Goal: Task Accomplishment & Management: Manage account settings

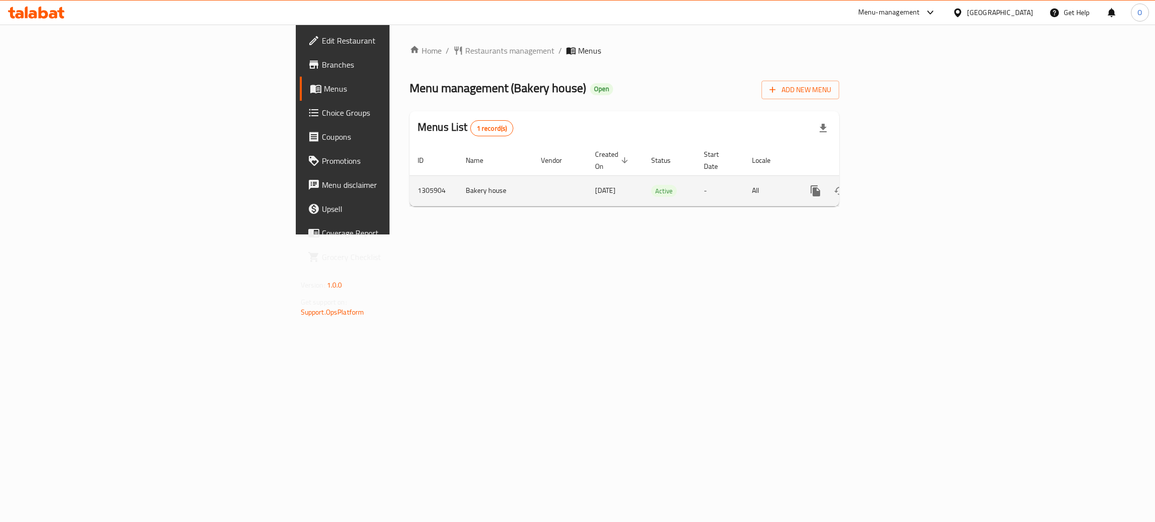
click at [894, 185] on icon "enhanced table" at bounding box center [888, 191] width 12 height 12
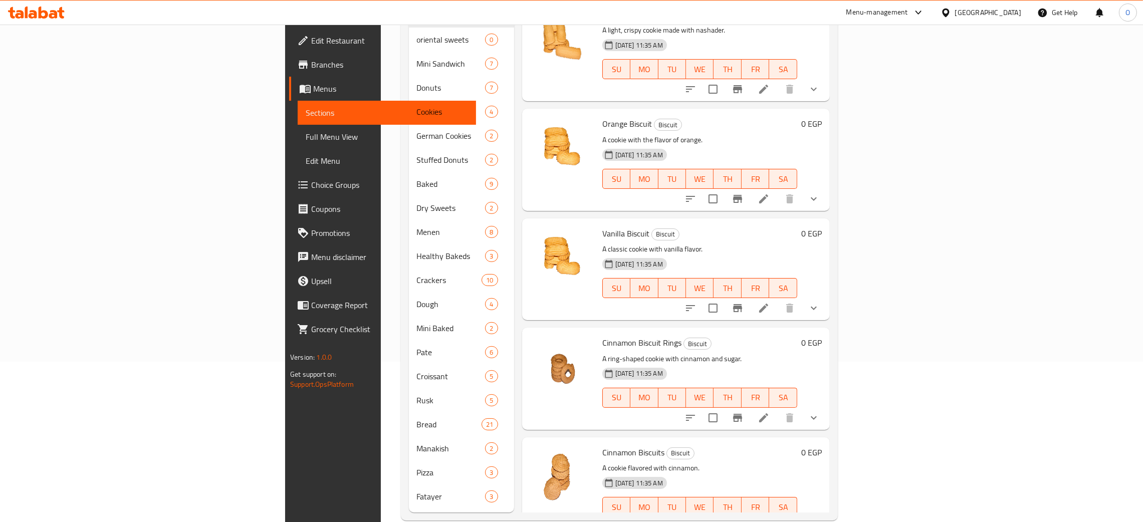
scroll to position [163, 0]
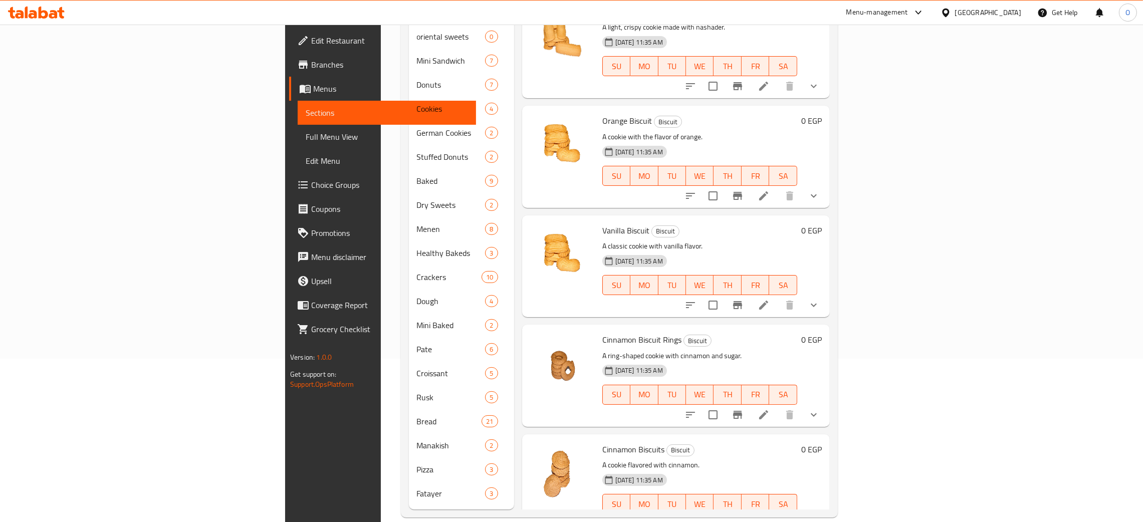
click at [311, 35] on span "Edit Restaurant" at bounding box center [389, 41] width 157 height 12
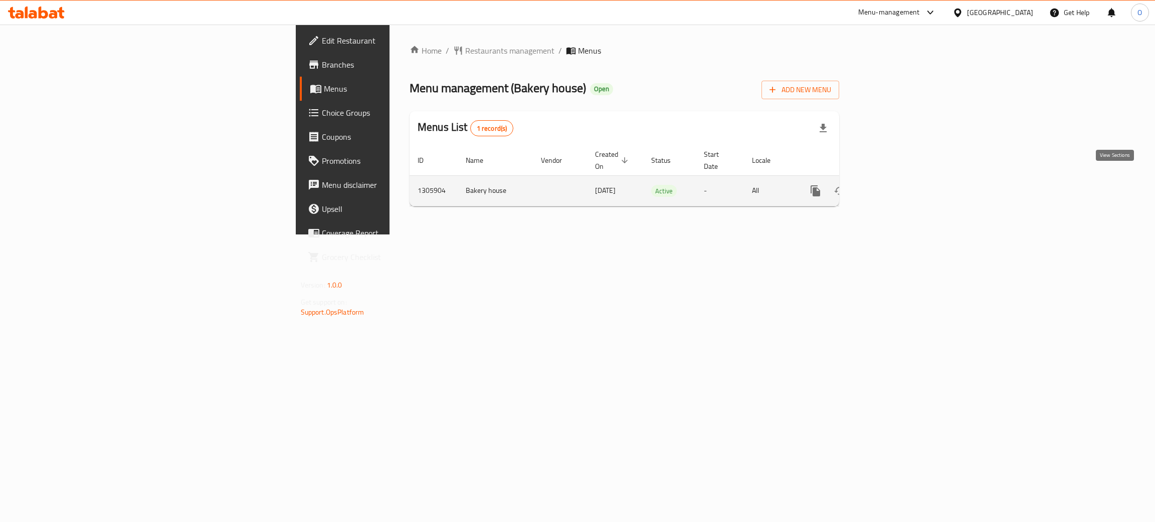
click at [892, 186] on icon "enhanced table" at bounding box center [887, 190] width 9 height 9
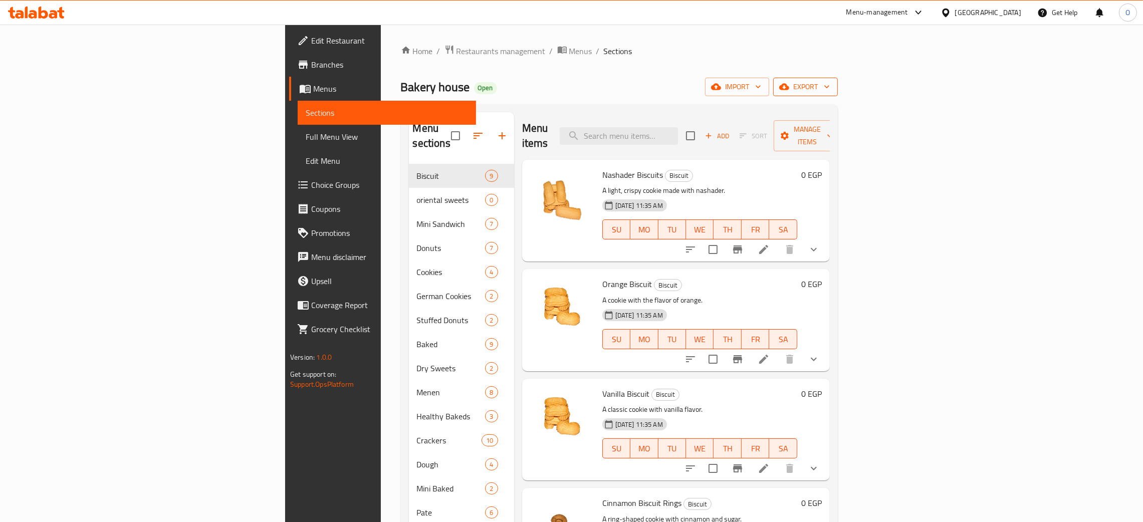
click at [830, 90] on span "export" at bounding box center [805, 87] width 49 height 13
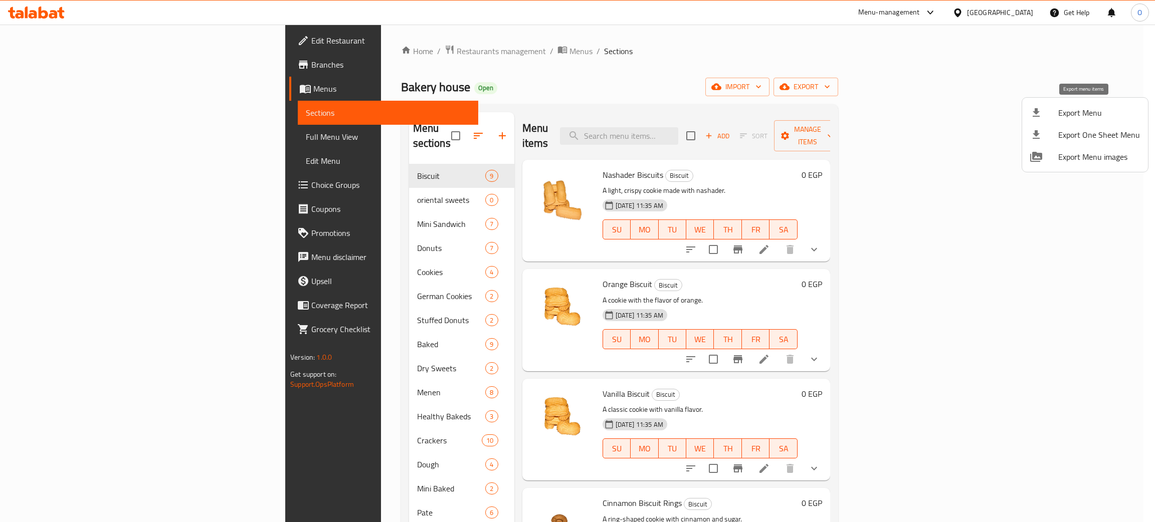
click at [1080, 108] on span "Export Menu" at bounding box center [1099, 113] width 82 height 12
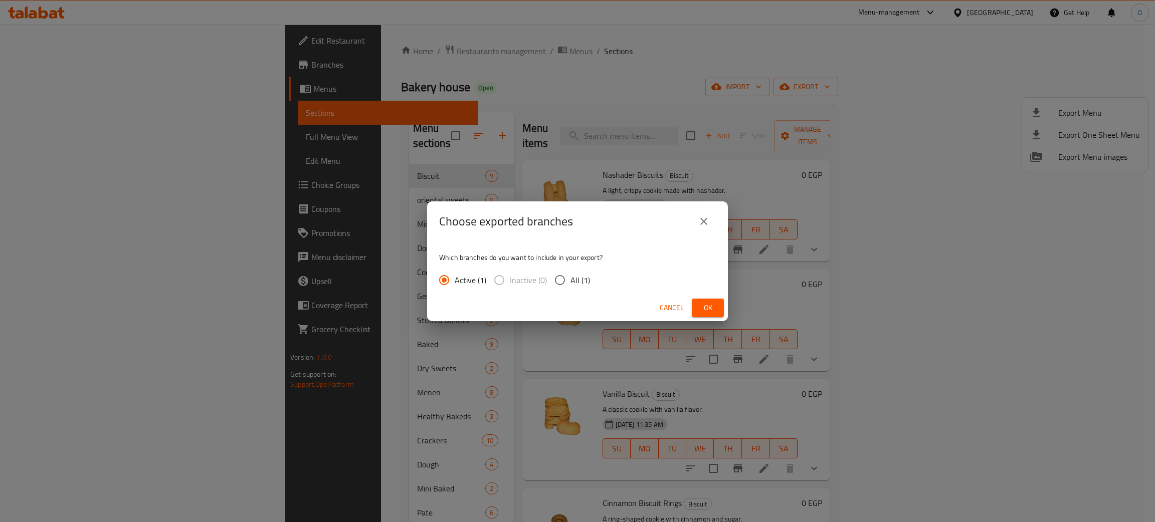
click at [570, 279] on span "All (1)" at bounding box center [580, 280] width 20 height 12
click at [570, 279] on input "All (1)" at bounding box center [559, 280] width 21 height 21
radio input "true"
click at [712, 311] on span "Ok" at bounding box center [708, 308] width 16 height 13
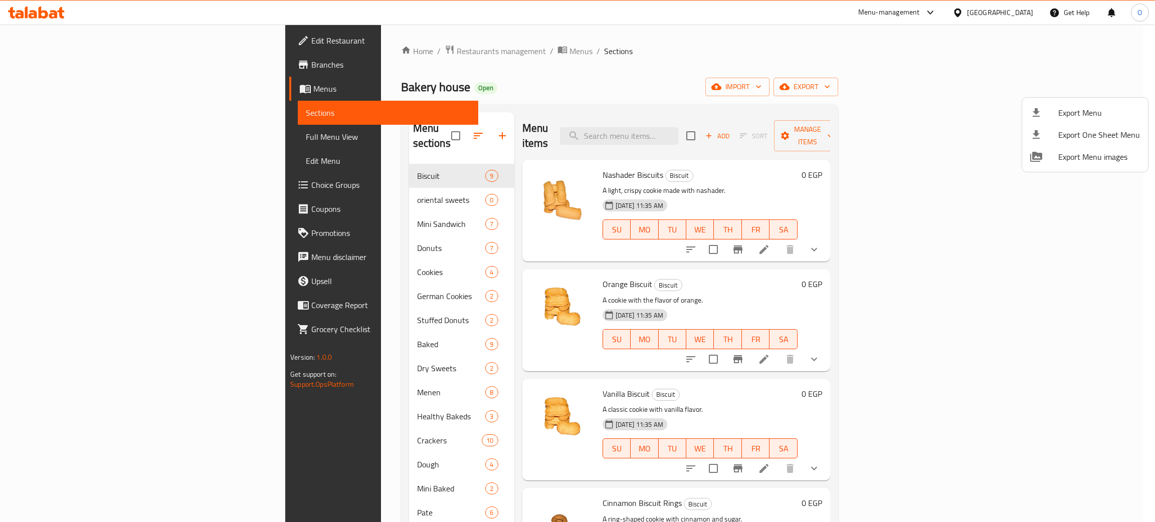
click at [37, 137] on div at bounding box center [577, 261] width 1155 height 522
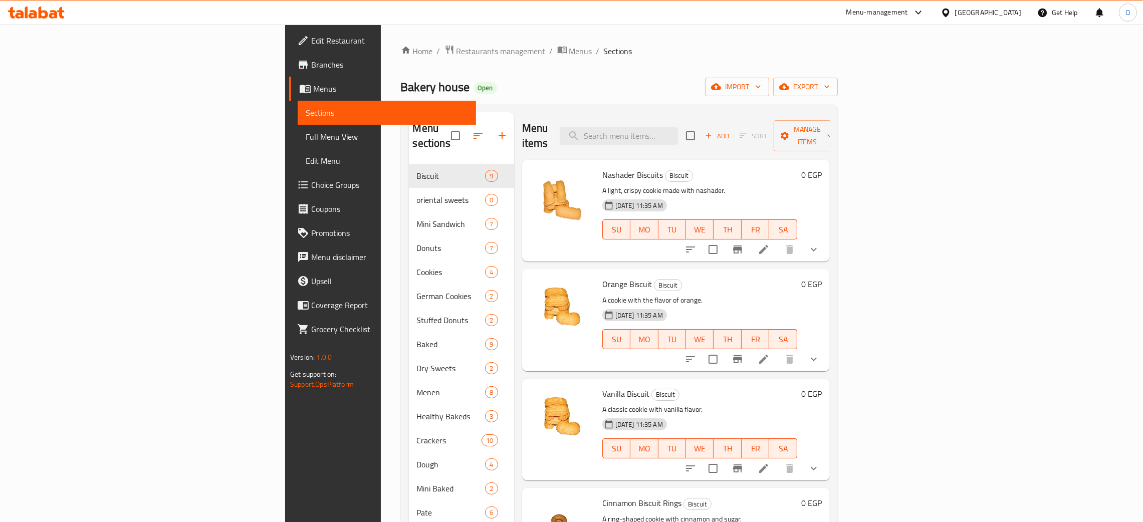
click at [306, 138] on span "Full Menu View" at bounding box center [387, 137] width 162 height 12
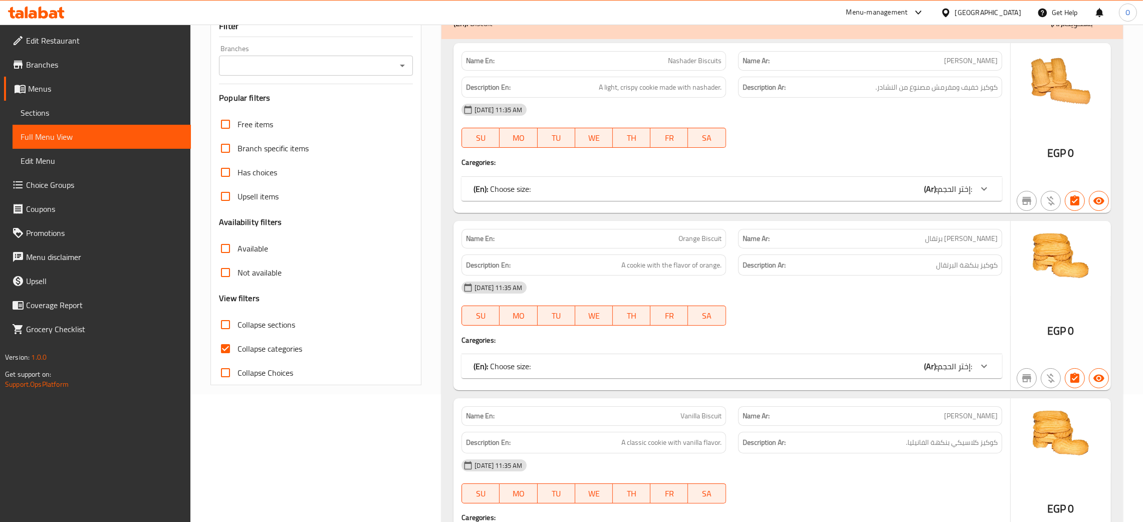
scroll to position [150, 0]
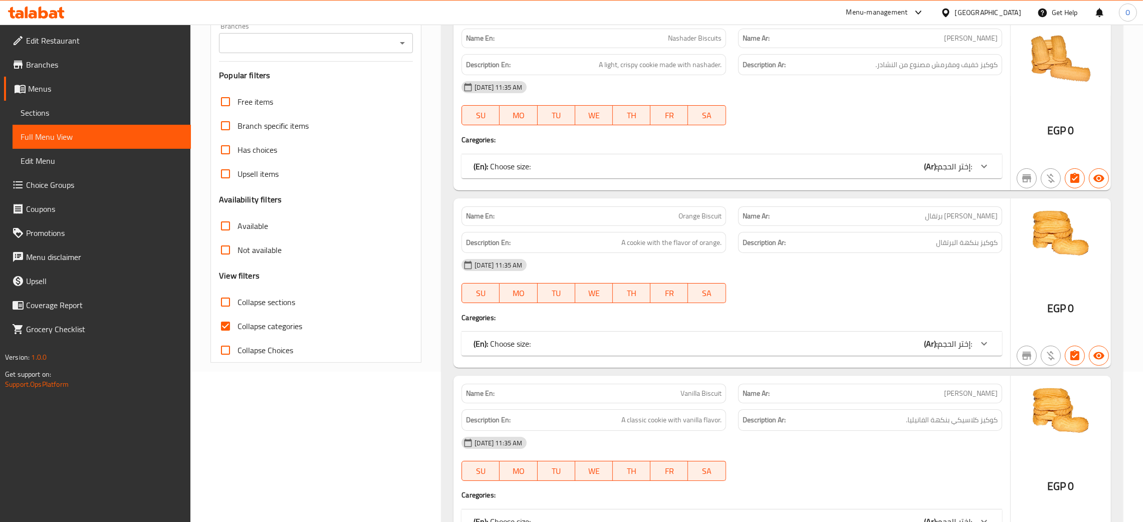
click at [223, 305] on input "Collapse sections" at bounding box center [226, 302] width 24 height 24
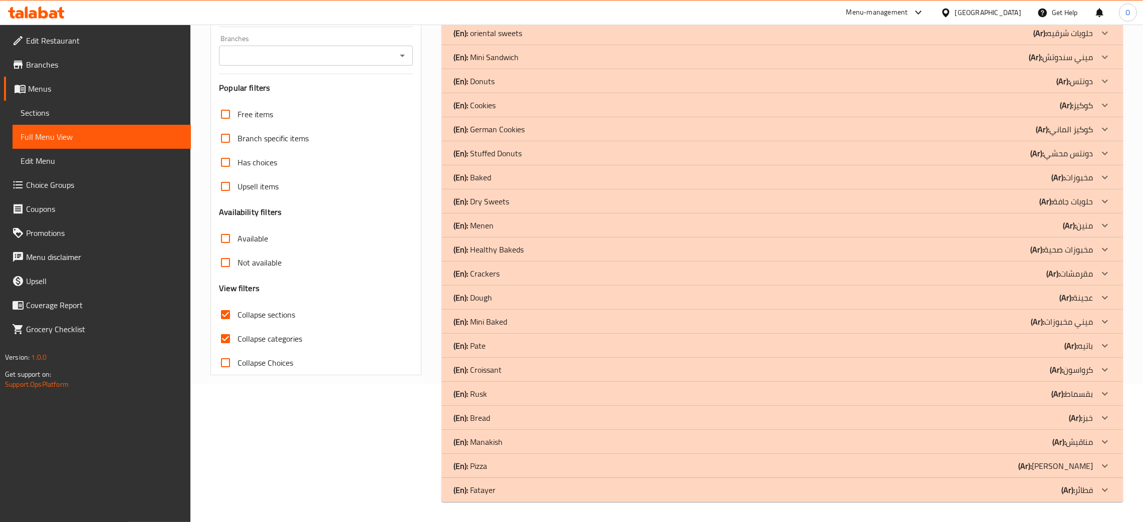
scroll to position [138, 0]
click at [1106, 15] on icon at bounding box center [1105, 9] width 12 height 12
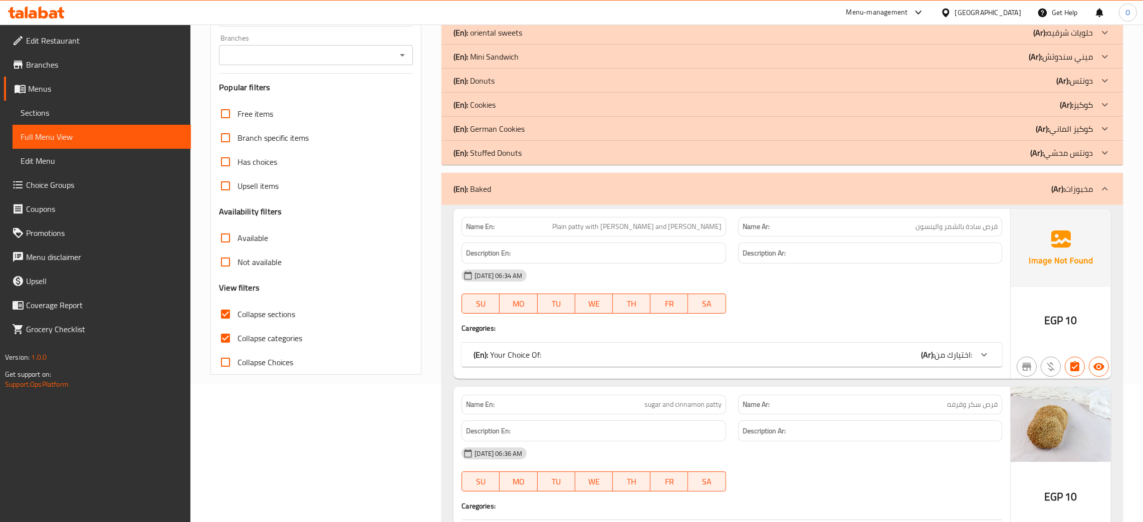
click at [982, 359] on icon at bounding box center [984, 355] width 12 height 12
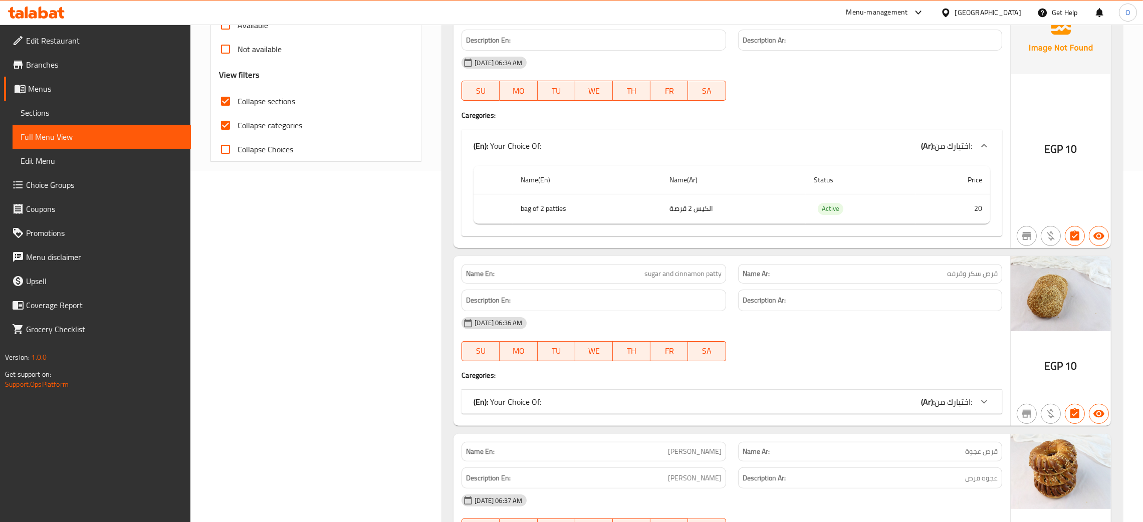
scroll to position [439, 0]
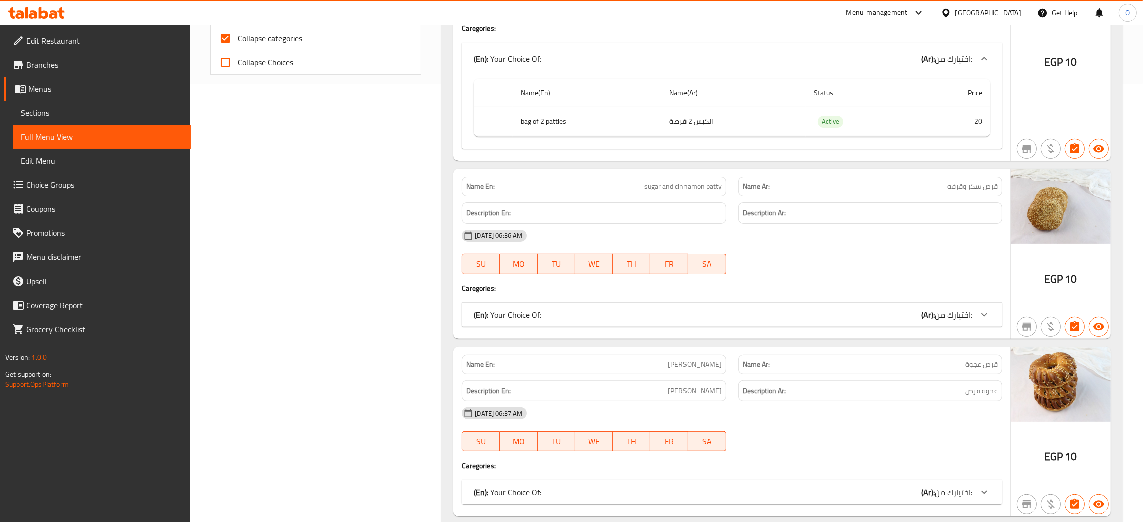
click at [982, 65] on icon at bounding box center [984, 59] width 12 height 12
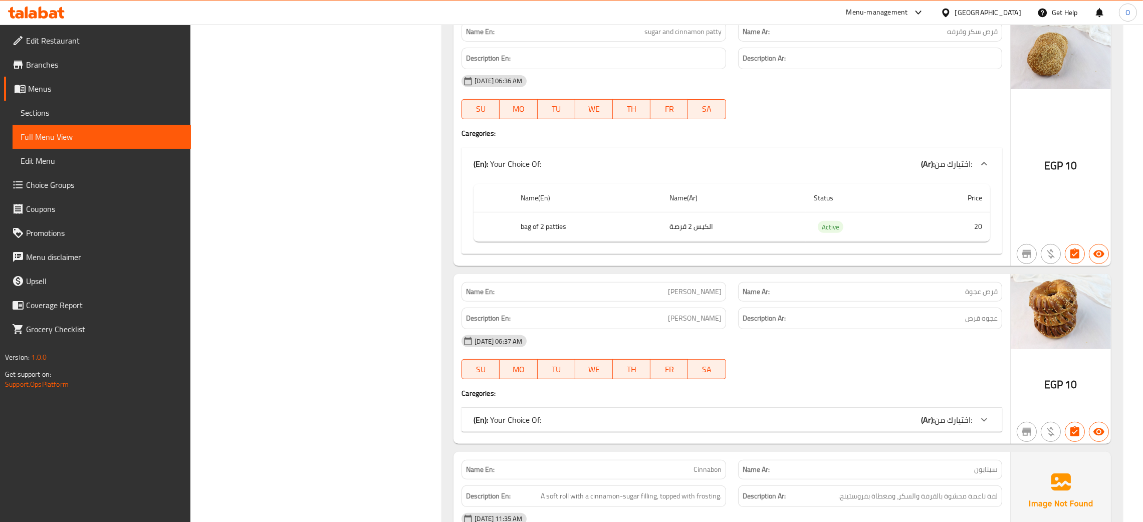
scroll to position [664, 0]
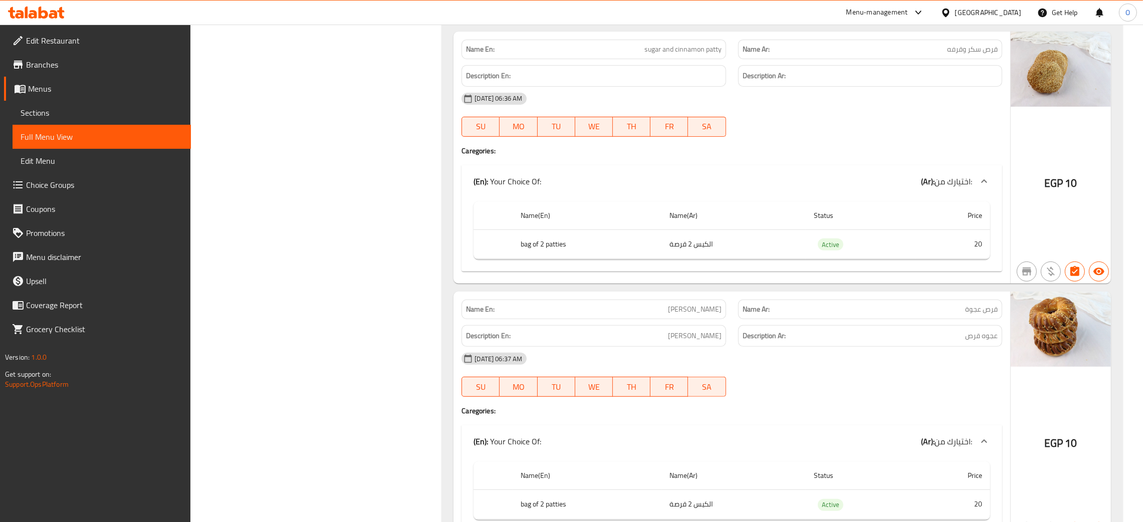
scroll to position [439, 0]
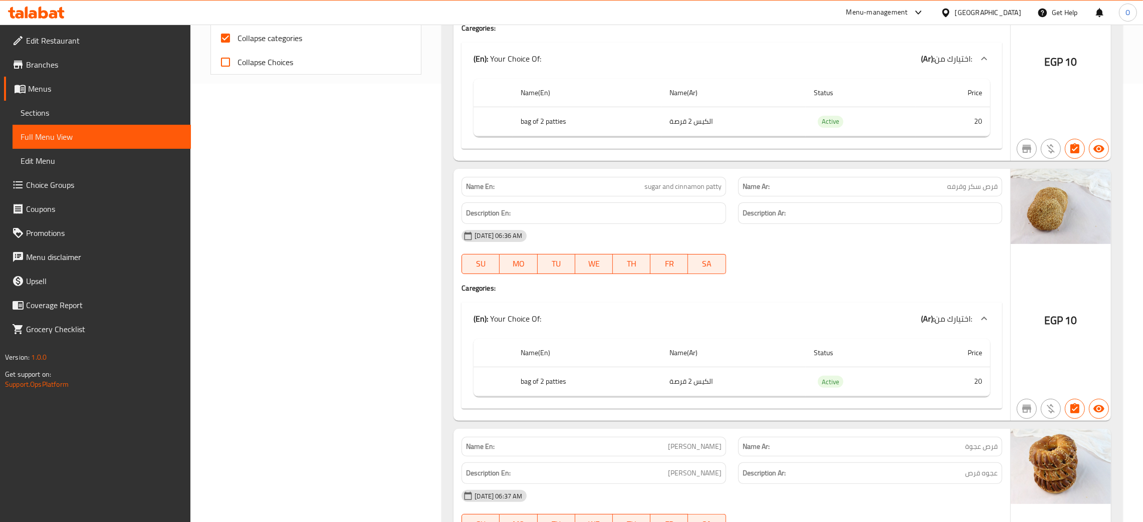
click at [549, 136] on th "bag of 2 patties" at bounding box center [587, 122] width 149 height 30
copy th "bag of 2 patties"
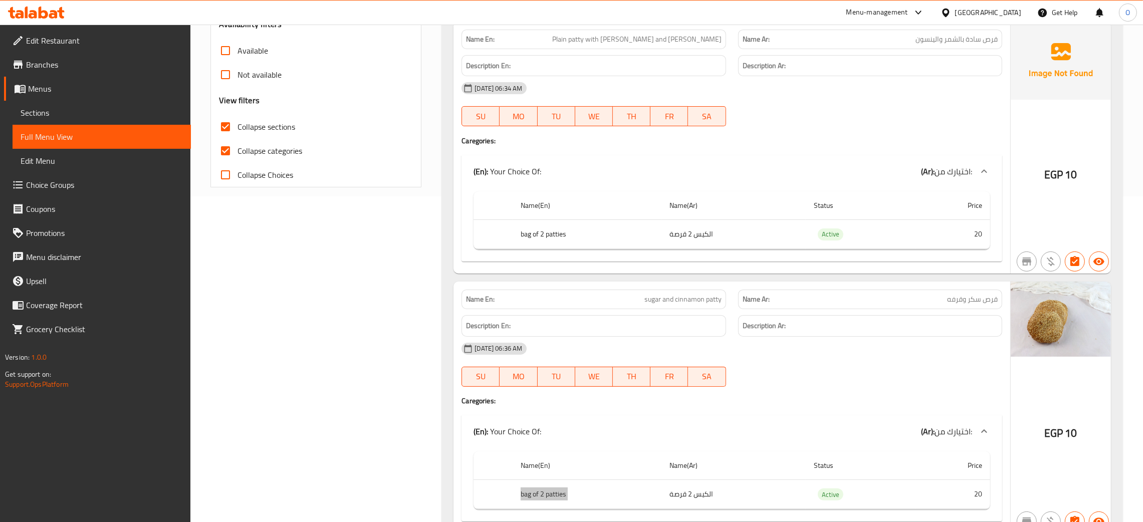
scroll to position [363, 0]
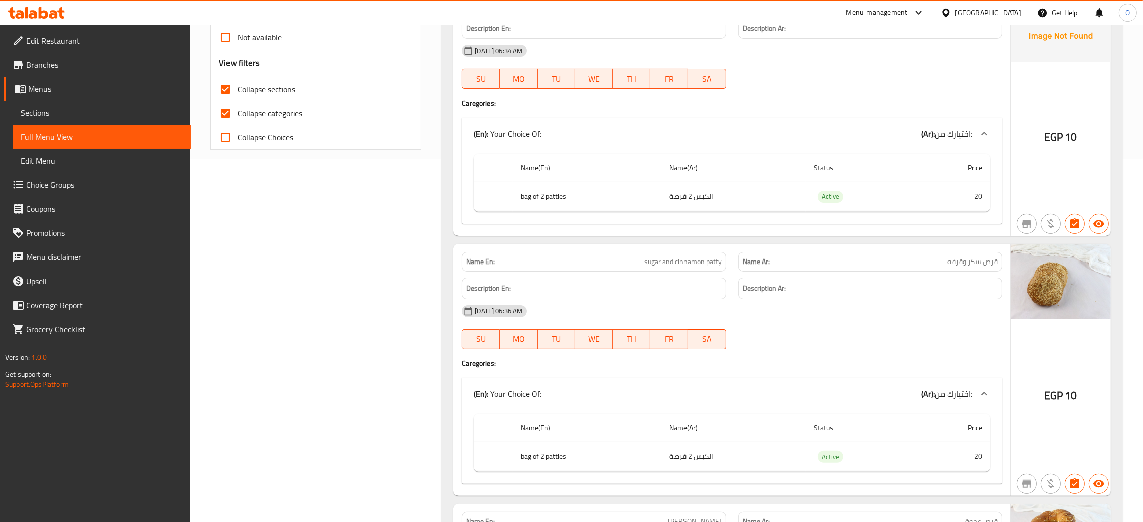
click at [705, 260] on span "sugar and cinnamon patty" at bounding box center [683, 262] width 77 height 11
copy span "sugar and cinnamon patty"
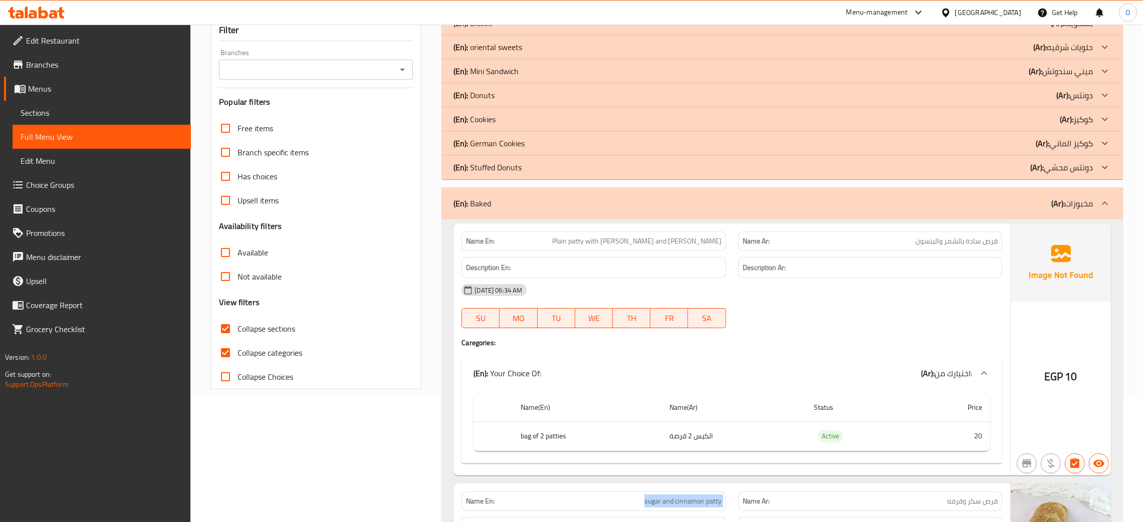
scroll to position [63, 0]
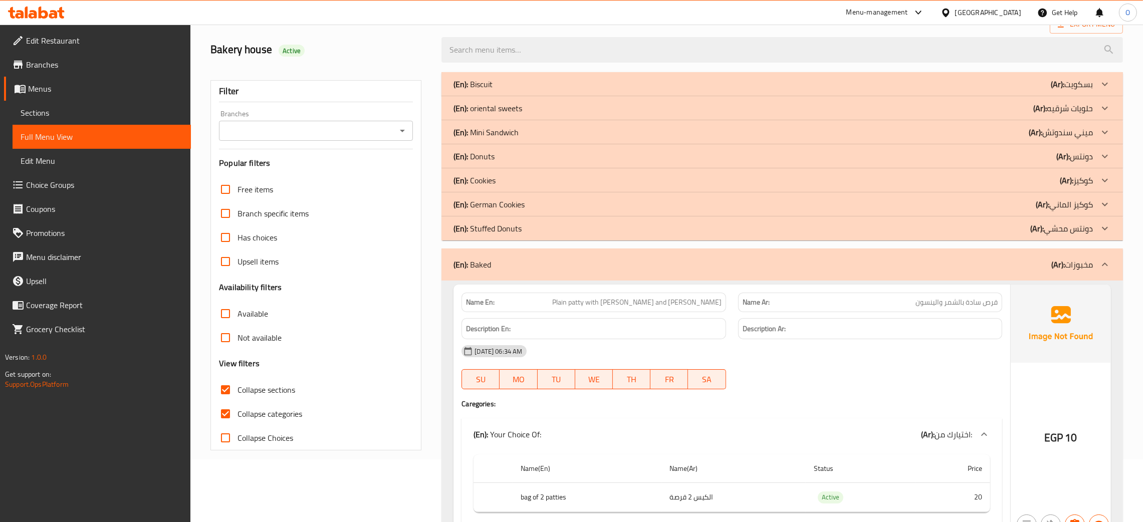
click at [506, 266] on div "(En): Baked (Ar): مخبوزات" at bounding box center [774, 265] width 640 height 12
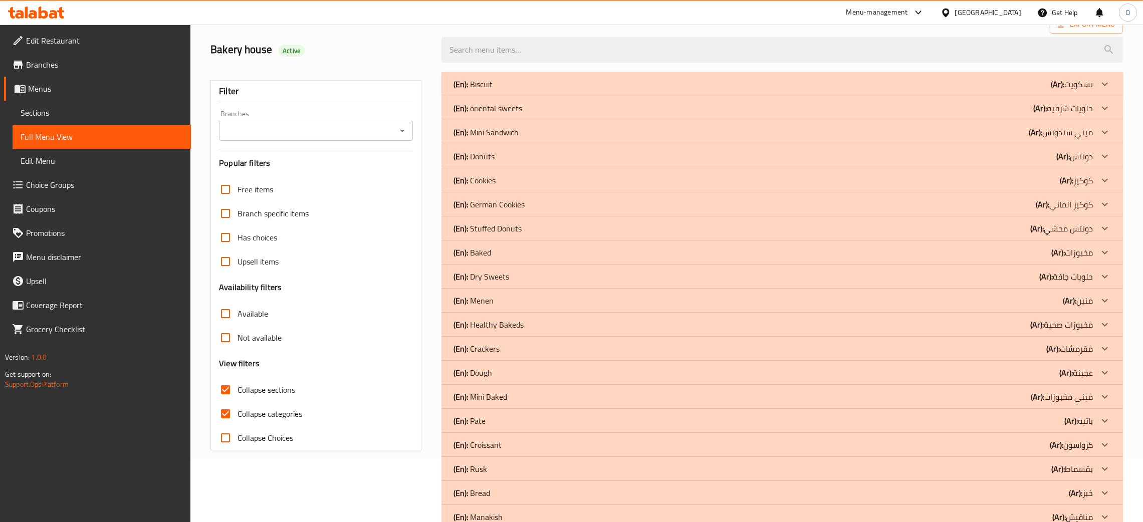
scroll to position [138, 0]
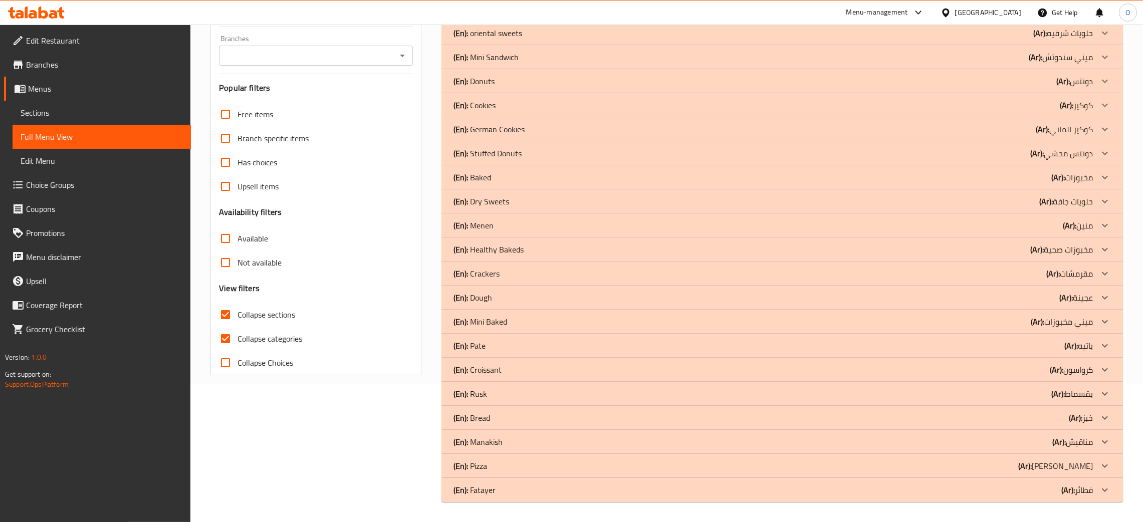
click at [241, 316] on span "Collapse sections" at bounding box center [267, 315] width 58 height 12
click at [238, 316] on input "Collapse sections" at bounding box center [226, 315] width 24 height 24
checkbox input "false"
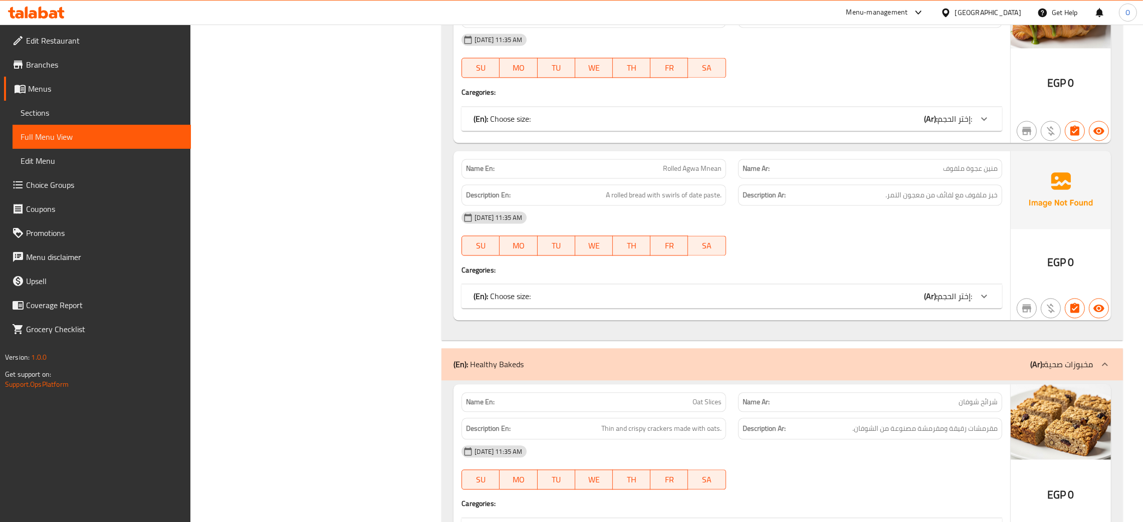
scroll to position [9130, 0]
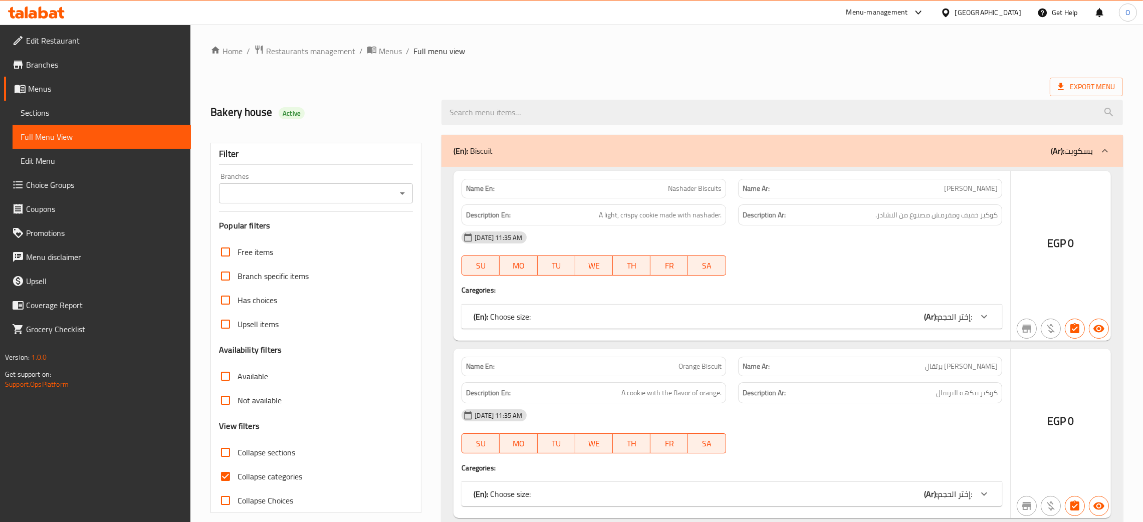
click at [29, 111] on div at bounding box center [571, 261] width 1143 height 522
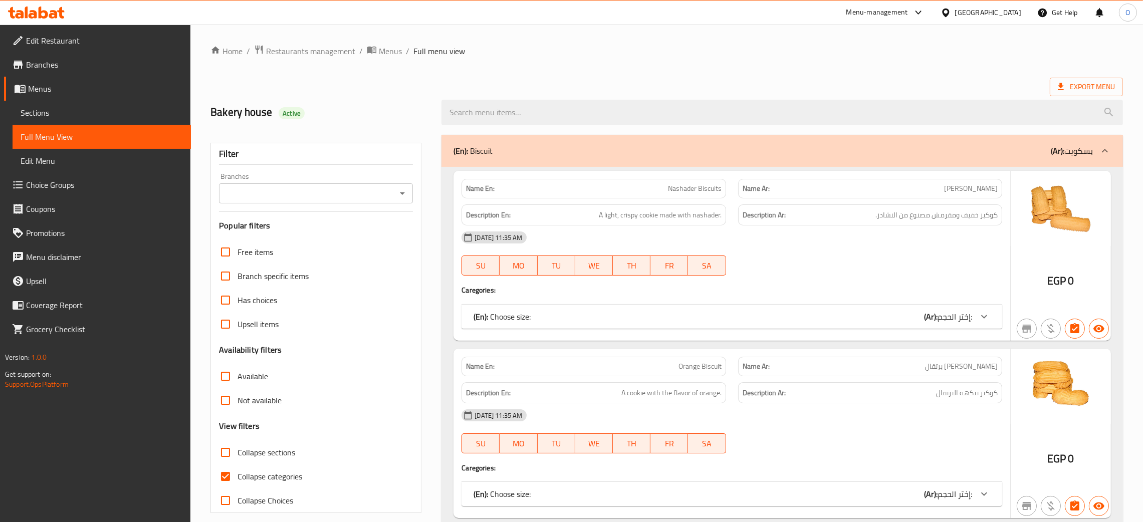
click at [55, 105] on link "Sections" at bounding box center [102, 113] width 178 height 24
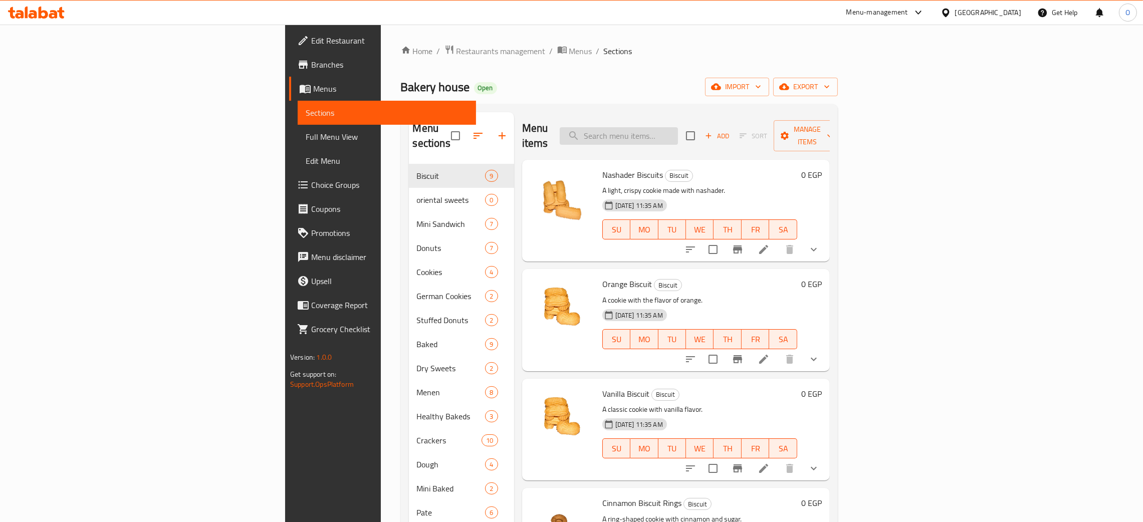
click at [678, 129] on input "search" at bounding box center [619, 136] width 118 height 18
paste input "sugar and cinnamon patty"
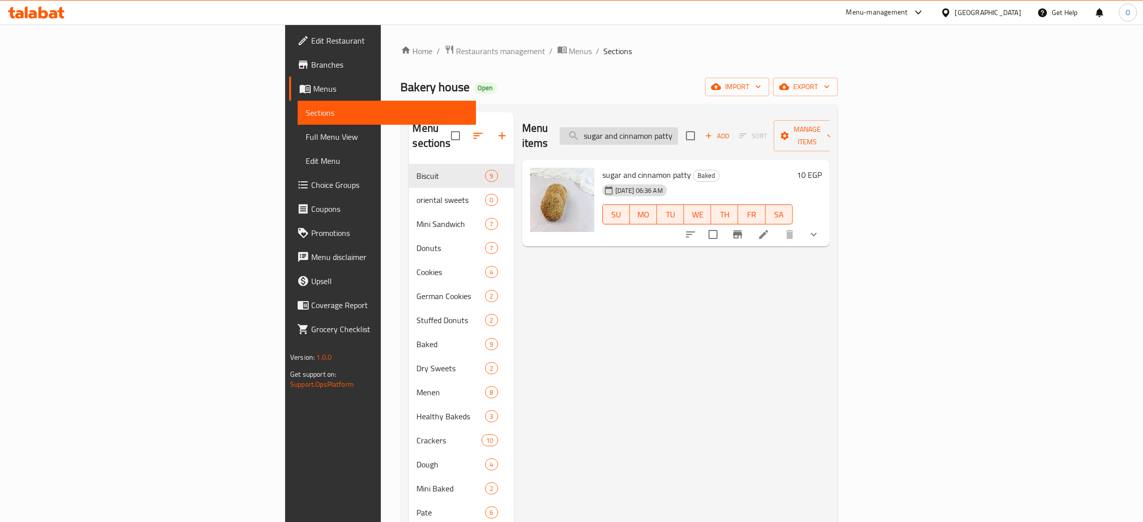
click at [678, 127] on input "sugar and cinnamon patty" at bounding box center [619, 136] width 118 height 18
paste input "منين عجوة"
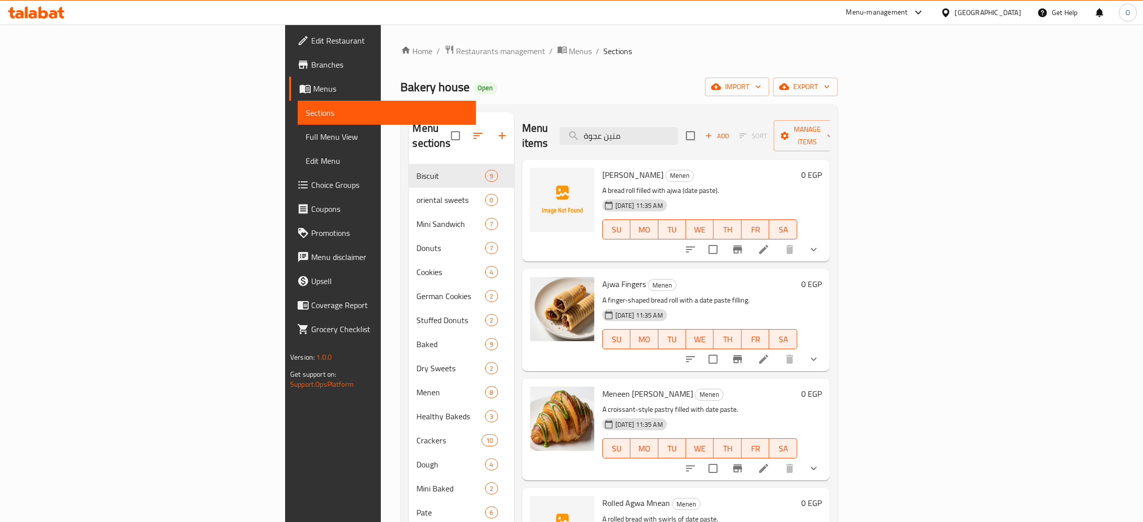
type input "منين عجوة"
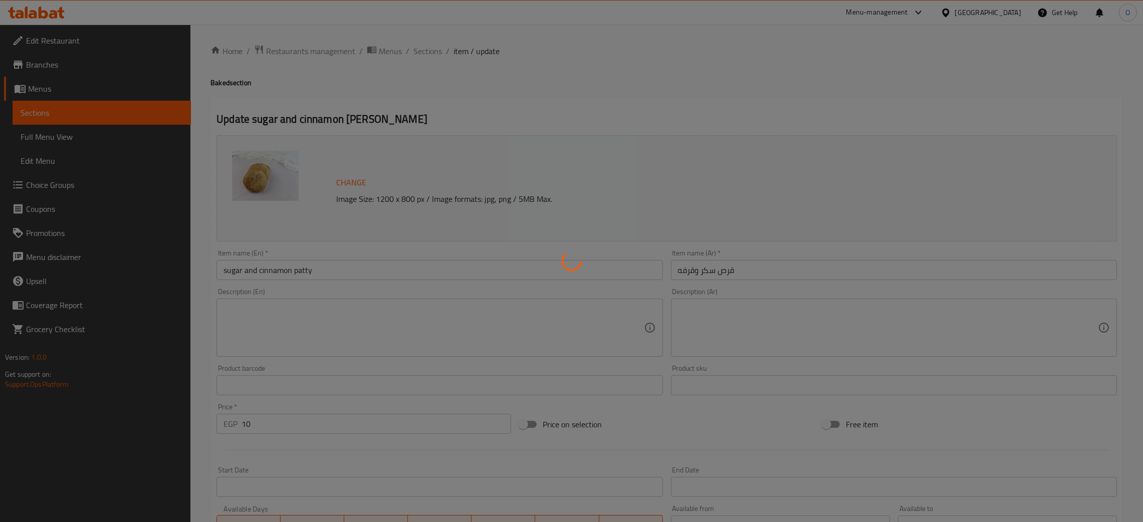
type input "اختيارك من:"
type input "0"
type input "1"
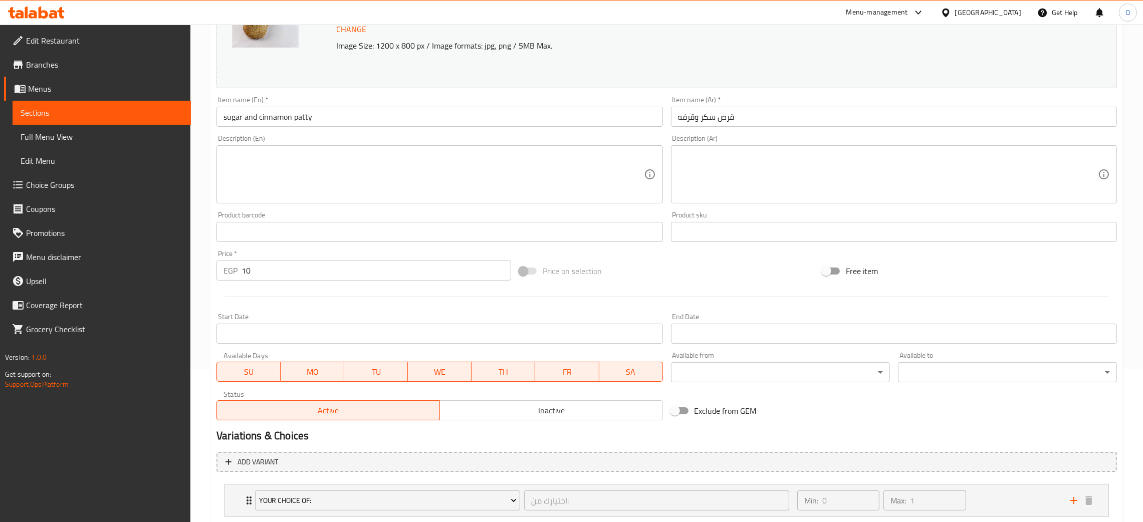
scroll to position [217, 0]
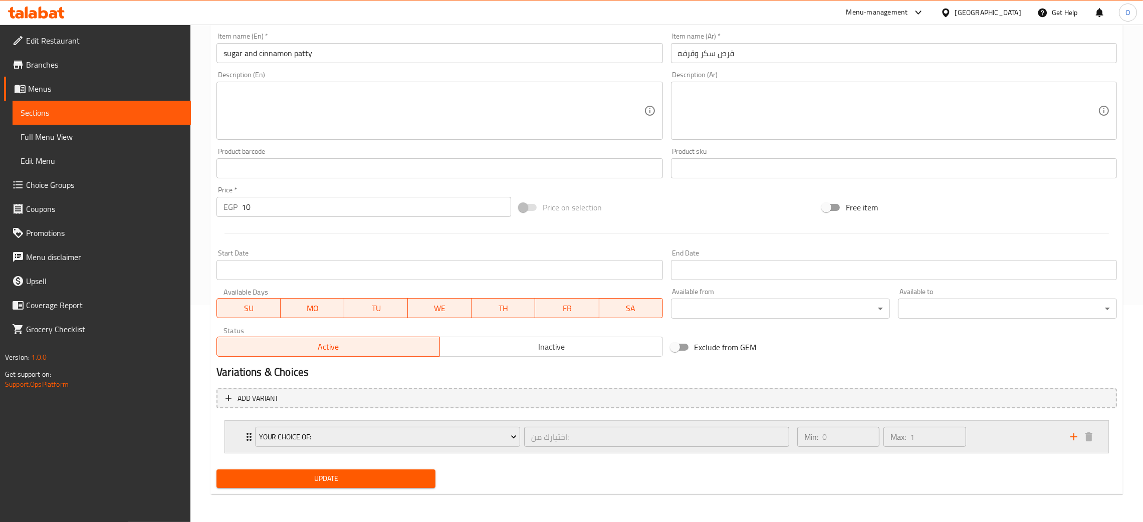
click at [998, 437] on div "Min: 0 ​ Max: 1 ​" at bounding box center [928, 437] width 273 height 32
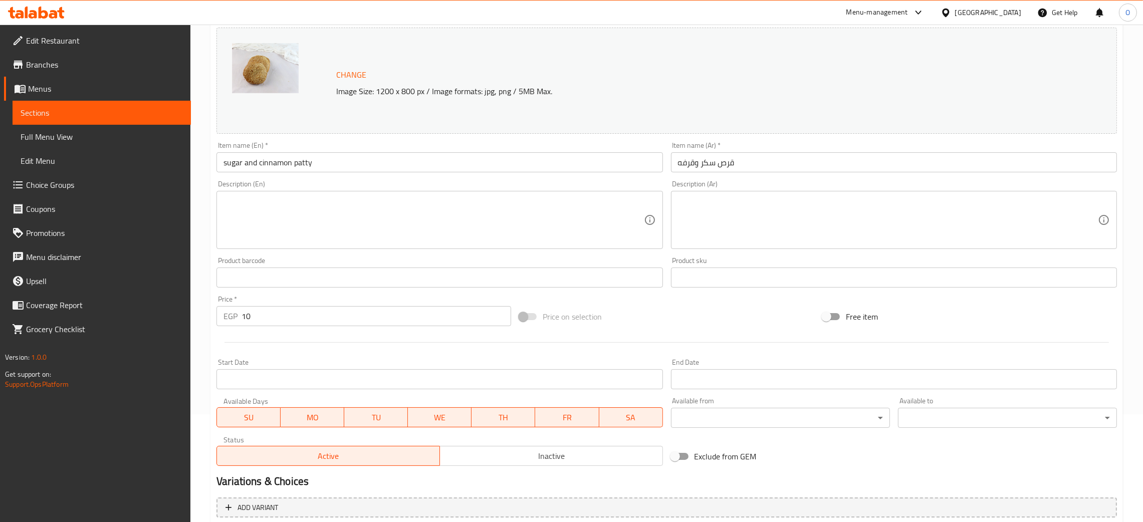
scroll to position [0, 0]
